Goal: Transaction & Acquisition: Purchase product/service

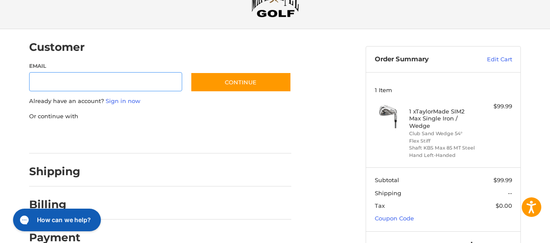
scroll to position [50, 0]
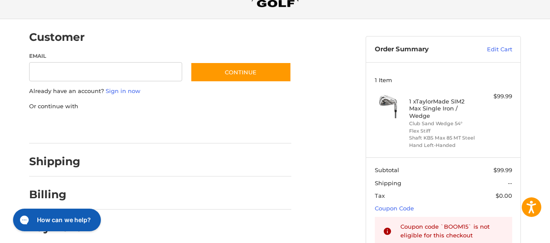
type input "******"
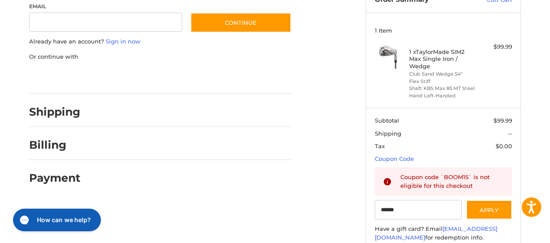
scroll to position [108, 0]
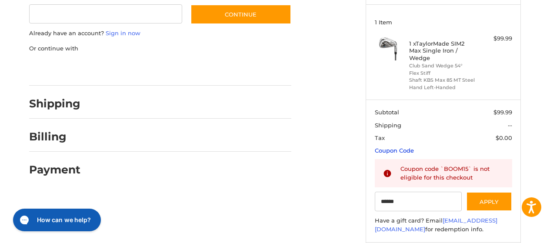
click at [400, 151] on link "Coupon Code" at bounding box center [394, 150] width 39 height 7
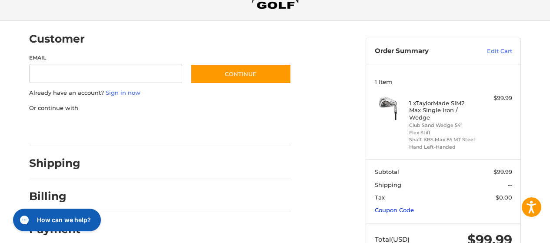
scroll to position [79, 0]
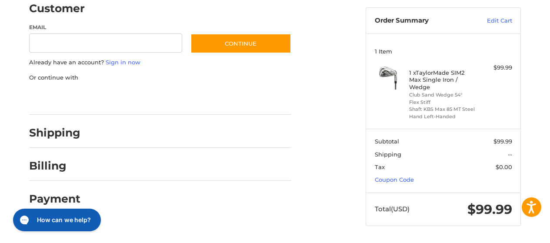
click at [374, 177] on section "Subtotal $99.99 Shipping -- Tax $0.00 Coupon Code" at bounding box center [443, 161] width 154 height 64
click at [382, 174] on section "Subtotal $99.99 Shipping -- Tax $0.00 Coupon Code" at bounding box center [443, 161] width 154 height 64
click at [408, 174] on section "Subtotal $99.99 Shipping -- Tax $0.00 Coupon Code" at bounding box center [443, 161] width 154 height 64
click at [409, 174] on section "Subtotal $99.99 Shipping -- Tax $0.00 Coupon Code" at bounding box center [443, 161] width 154 height 64
click at [385, 177] on link "Coupon Code" at bounding box center [394, 179] width 39 height 7
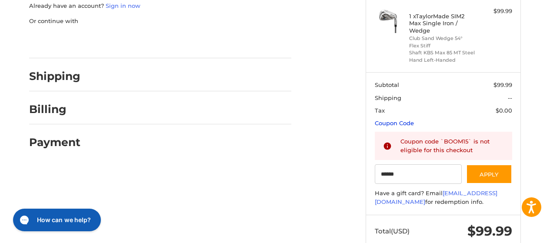
scroll to position [137, 0]
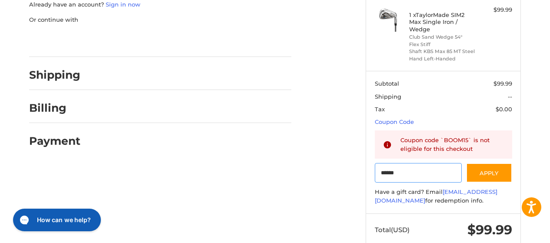
drag, startPoint x: 411, startPoint y: 172, endPoint x: 347, endPoint y: 174, distance: 64.0
click at [347, 174] on div "Customer Guest Customer Email Subscribe to our newsletter. Continue Already hav…" at bounding box center [275, 98] width 522 height 331
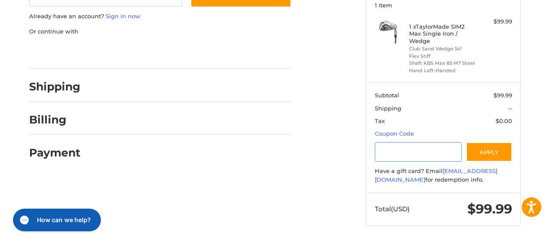
scroll to position [125, 0]
paste input "*********"
type input "*********"
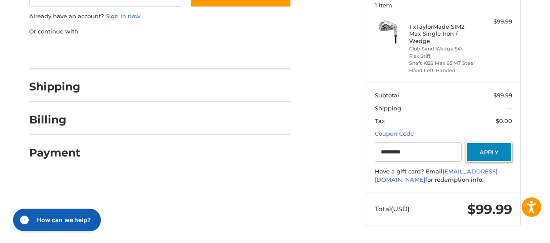
click at [478, 153] on button "Apply" at bounding box center [489, 152] width 46 height 20
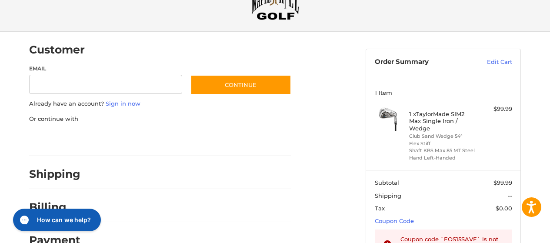
scroll to position [0, 0]
